Goal: Check status: Check status

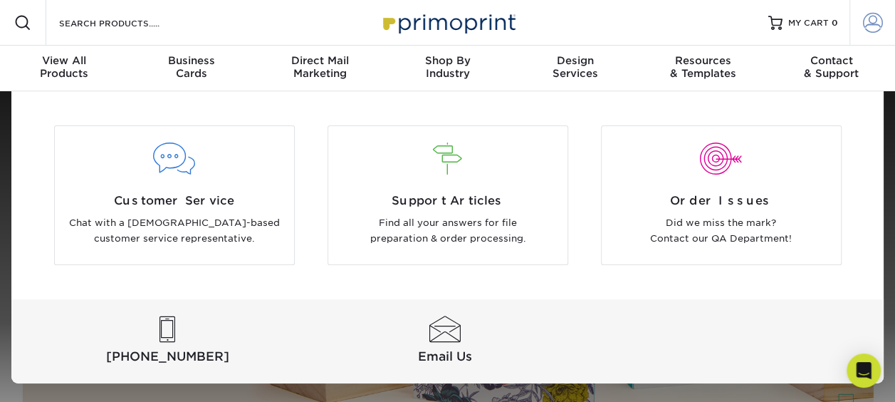
click at [874, 23] on span at bounding box center [873, 23] width 20 height 20
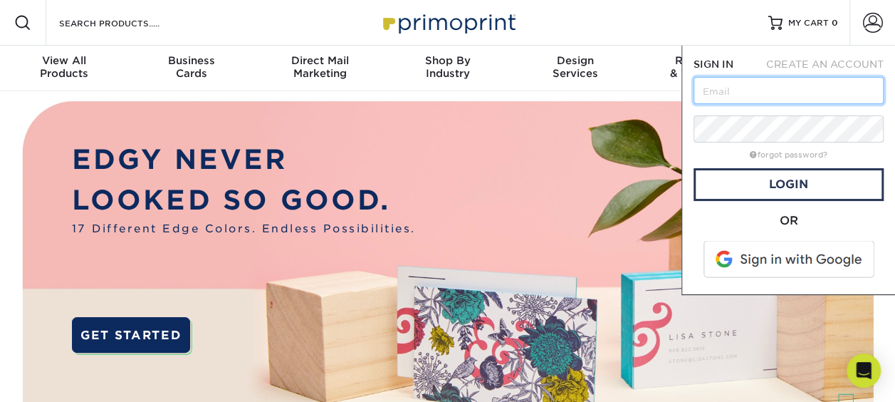
click at [775, 84] on input "text" at bounding box center [788, 90] width 190 height 27
type input "mirtha.collin@marinemax.com"
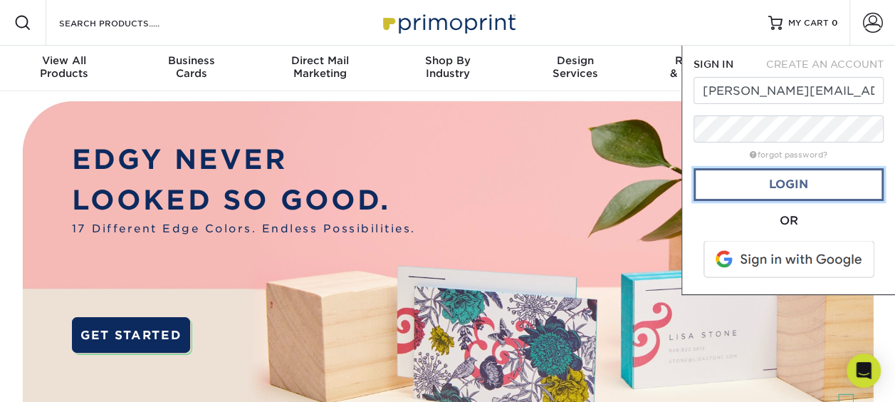
click at [790, 182] on link "Login" at bounding box center [788, 184] width 190 height 33
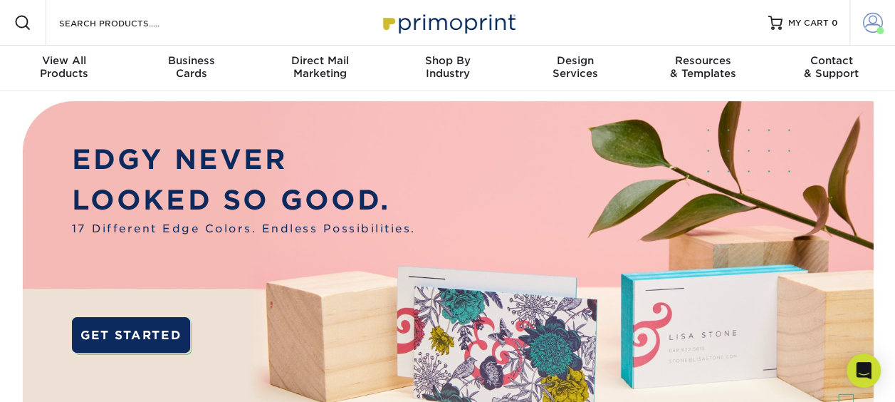
click at [867, 23] on span at bounding box center [873, 23] width 20 height 20
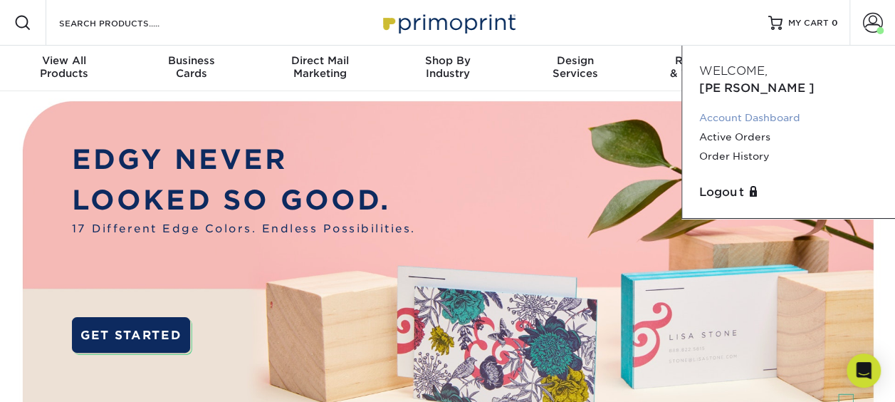
click at [785, 108] on link "Account Dashboard" at bounding box center [788, 117] width 179 height 19
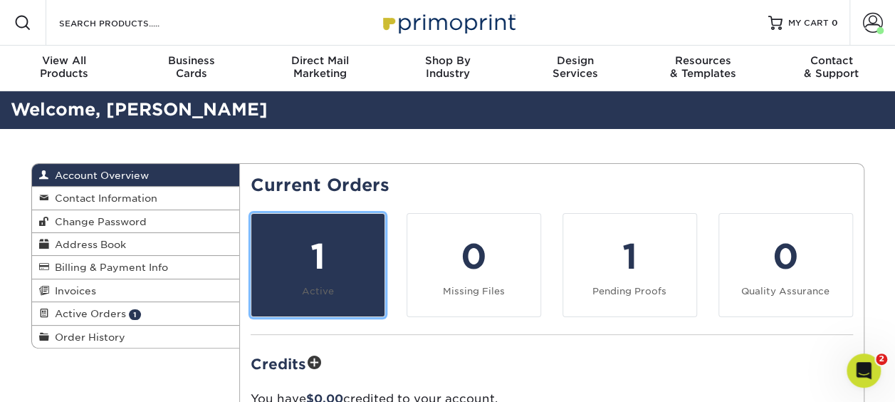
click at [299, 250] on div "1" at bounding box center [318, 256] width 116 height 51
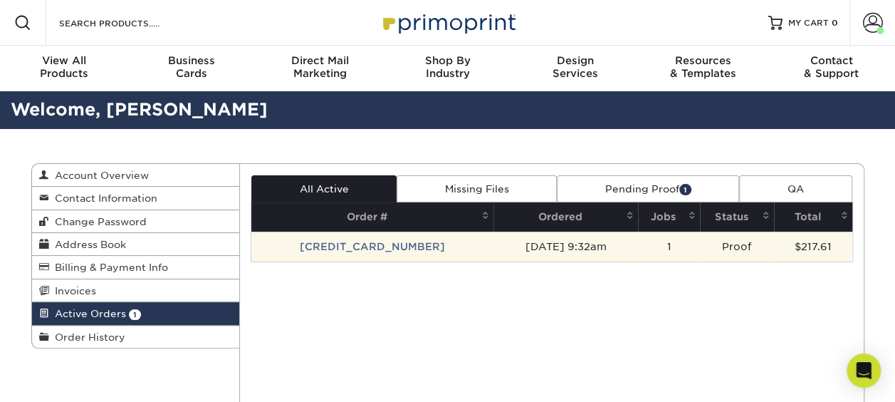
click at [380, 248] on td "[CREDIT_CARD_NUMBER]" at bounding box center [372, 246] width 242 height 30
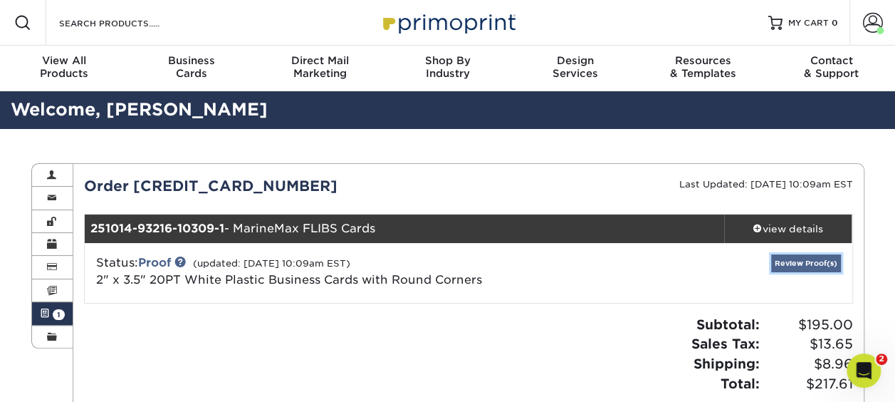
click at [818, 262] on link "Review Proof(s)" at bounding box center [806, 263] width 70 height 18
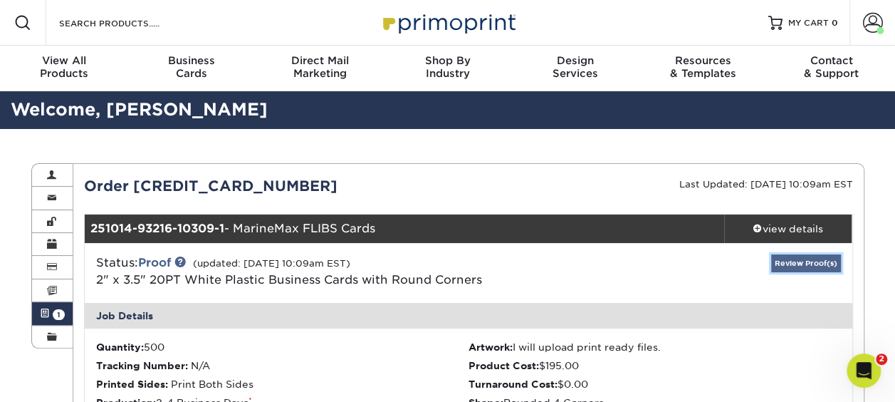
click at [818, 262] on link "Review Proof(s)" at bounding box center [806, 263] width 70 height 18
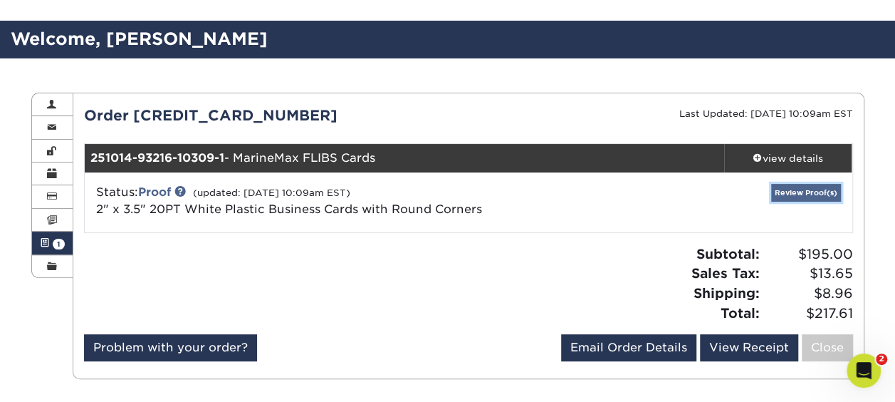
scroll to position [90, 0]
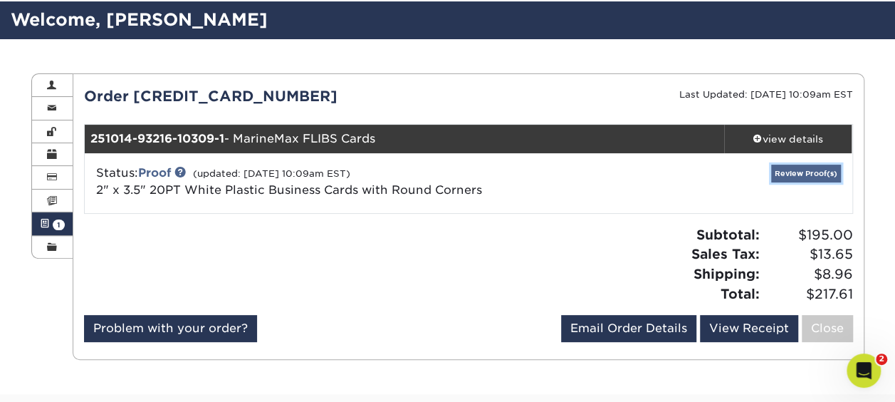
click at [809, 174] on link "Review Proof(s)" at bounding box center [806, 173] width 70 height 18
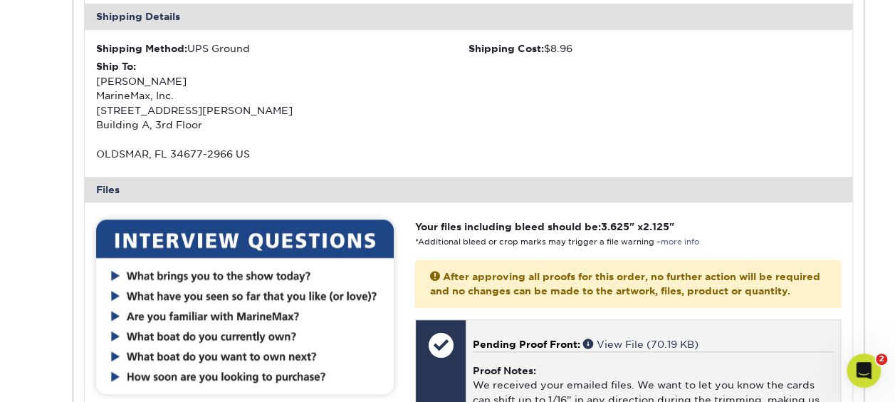
scroll to position [466, 0]
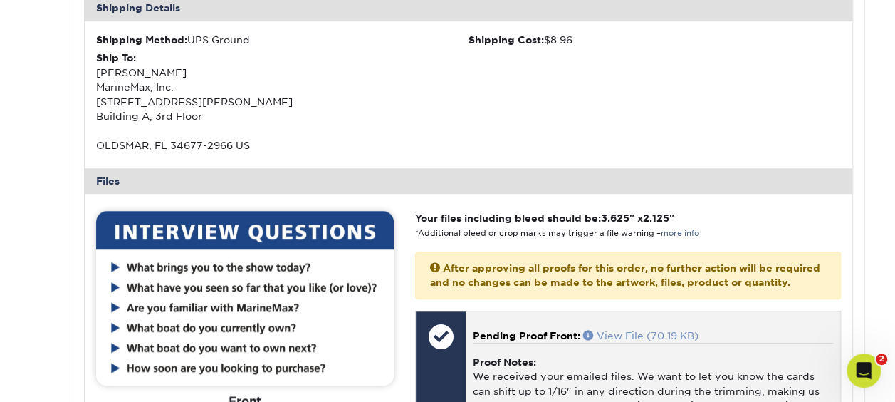
click at [614, 335] on link "View File (70.19 KB)" at bounding box center [640, 335] width 115 height 11
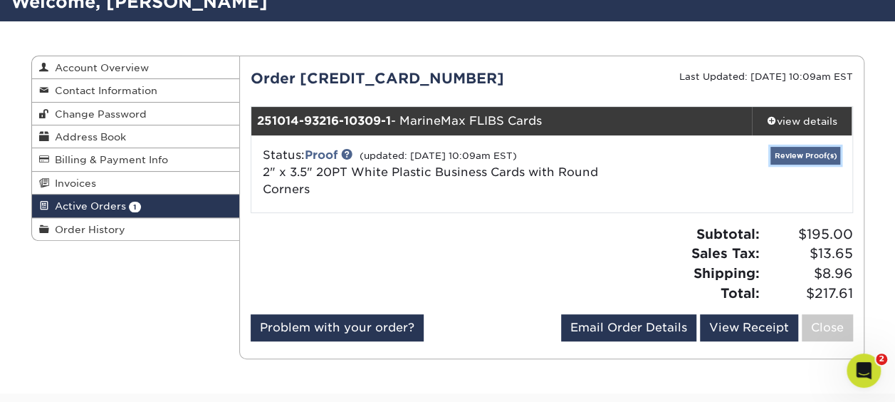
click at [795, 151] on link "Review Proof(s)" at bounding box center [805, 156] width 70 height 18
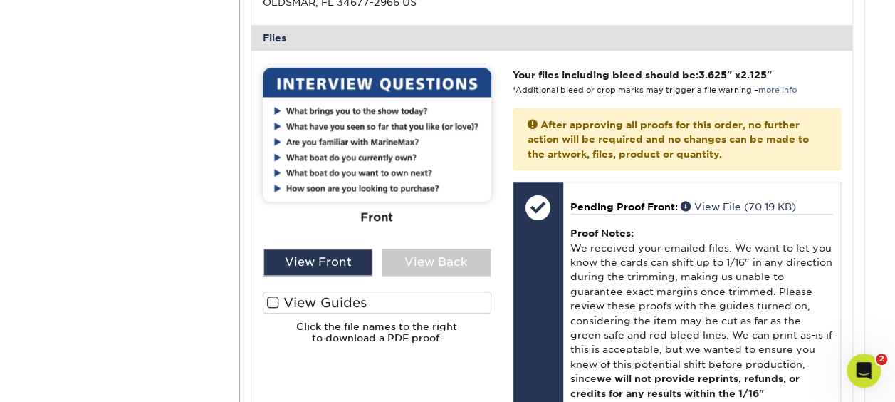
scroll to position [627, 0]
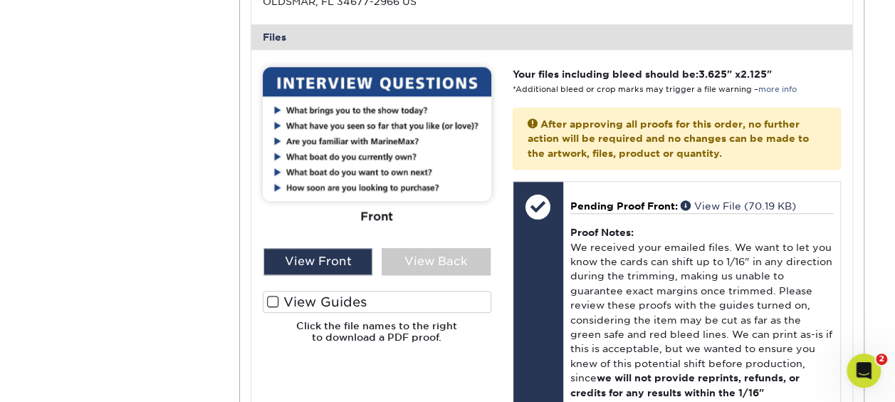
click at [278, 298] on span at bounding box center [273, 302] width 12 height 14
click at [0, 0] on input "View Guides" at bounding box center [0, 0] width 0 height 0
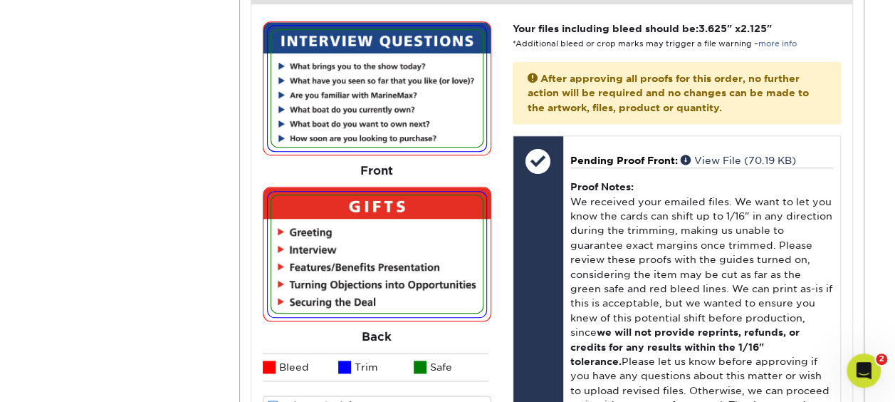
scroll to position [698, 0]
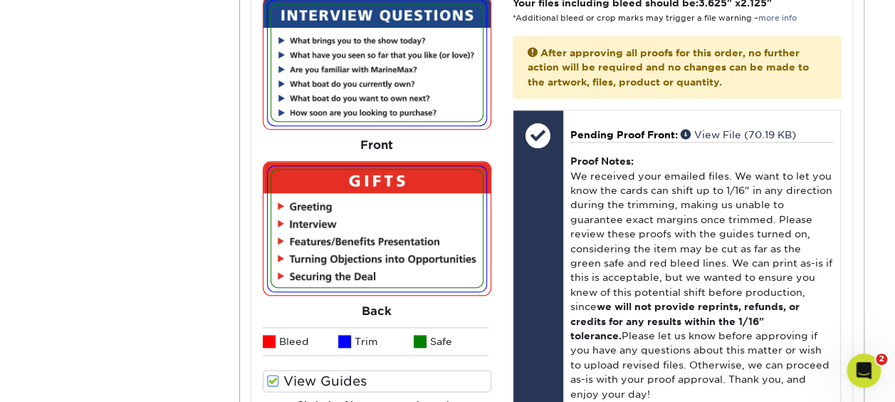
click at [460, 169] on img at bounding box center [376, 227] width 211 height 117
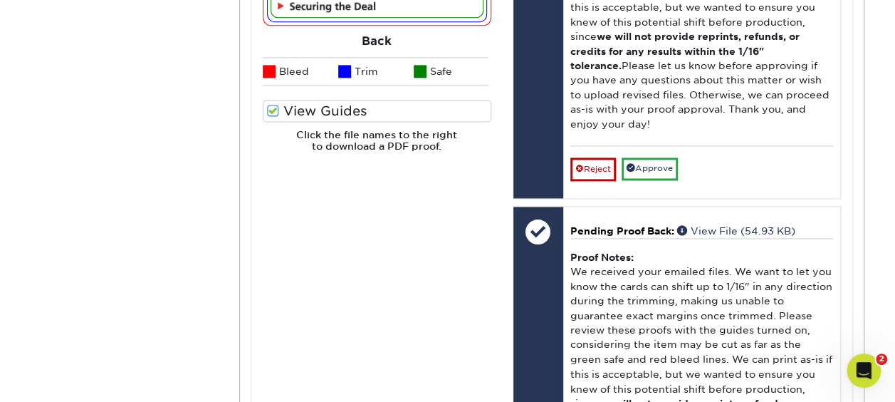
scroll to position [969, 0]
click at [460, 169] on div "Please Upload Your Files We accept: PDF , JPEG 1 or TIFF 1 files. Submitting AI…" at bounding box center [377, 147] width 250 height 845
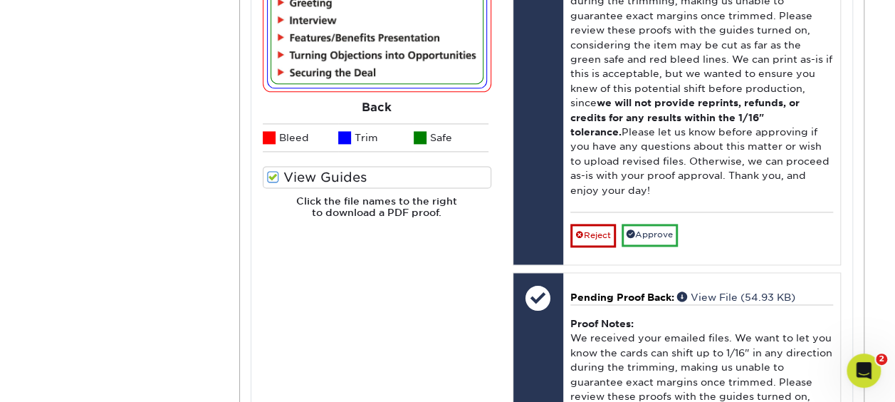
scroll to position [905, 0]
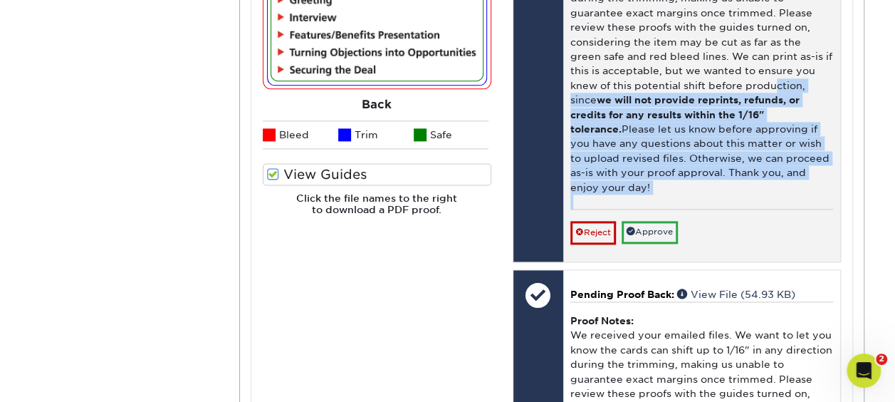
drag, startPoint x: 730, startPoint y: 84, endPoint x: 760, endPoint y: 214, distance: 132.8
click at [760, 214] on div "Pending Proof Front: View File (70.19 KB) Proof Notes: We received your emailed…" at bounding box center [701, 82] width 277 height 357
click at [760, 214] on div "Reject Approve Cancel Save We will contact you via email shortly. If you need t…" at bounding box center [701, 226] width 263 height 35
click at [655, 221] on link "Approve" at bounding box center [650, 232] width 56 height 22
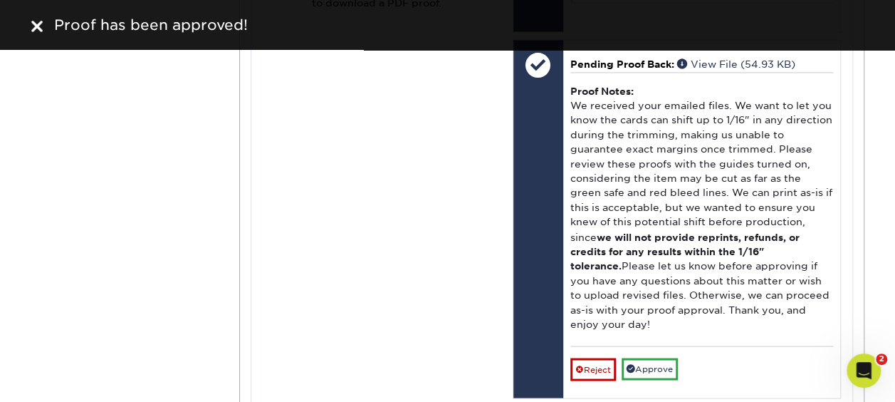
scroll to position [1123, 0]
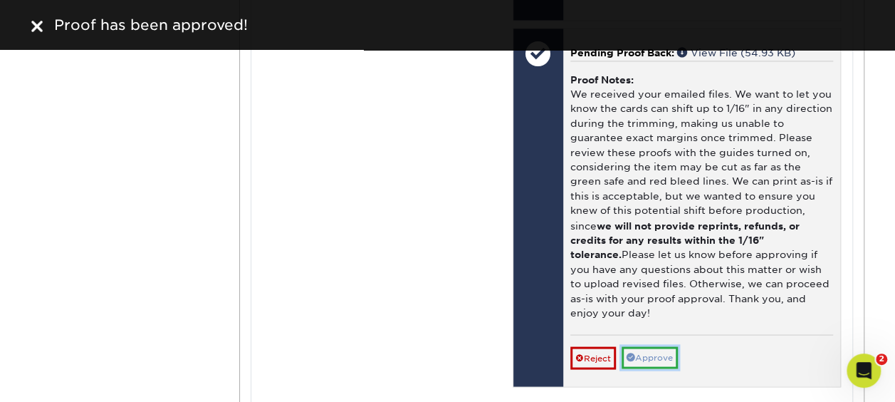
click at [646, 346] on link "Approve" at bounding box center [650, 357] width 56 height 22
